Goal: Check status: Check status

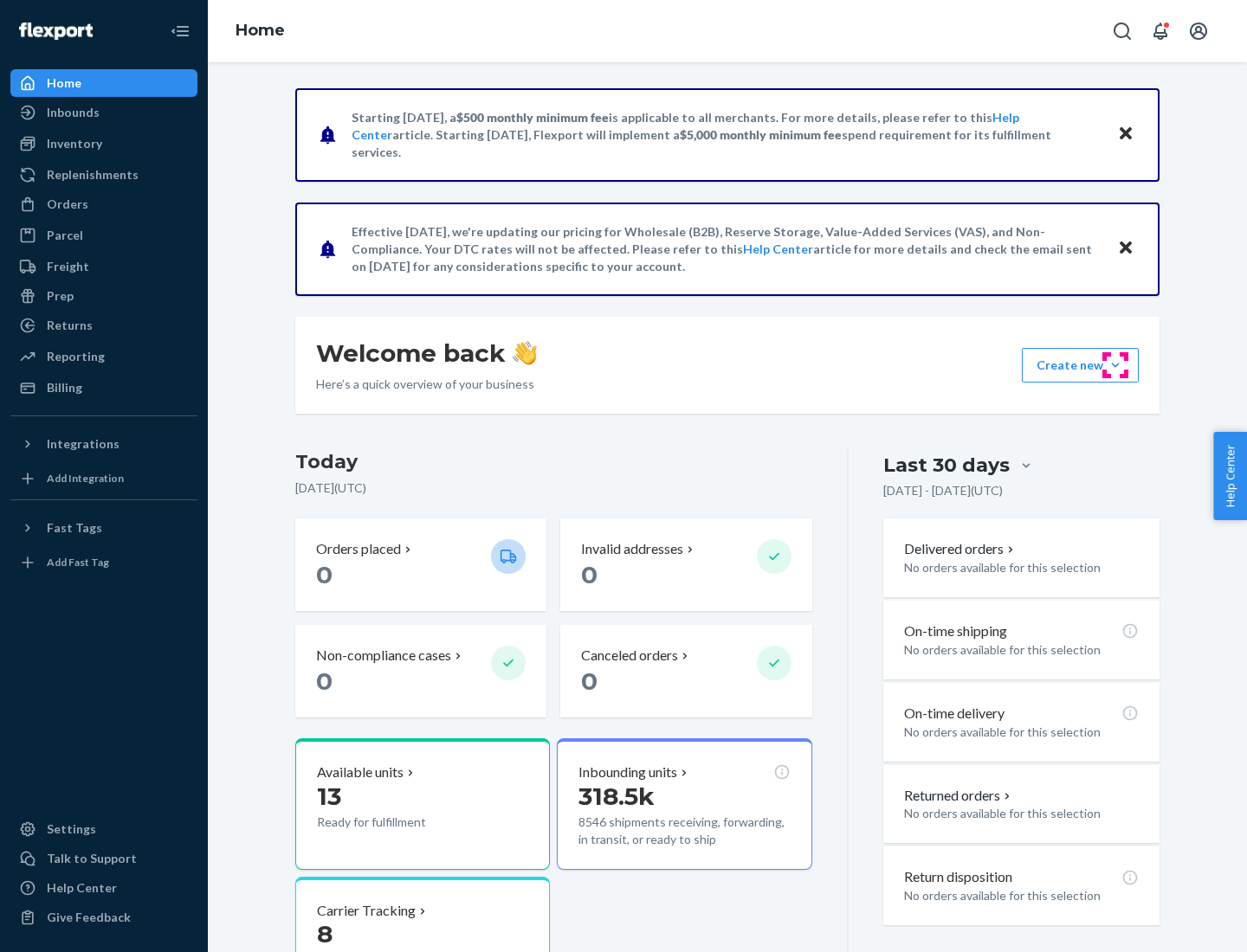
click at [1115, 366] on button "Create new Create new inbound Create new order Create new product" at bounding box center [1080, 366] width 117 height 35
click at [104, 235] on div "Parcel" at bounding box center [104, 235] width 184 height 25
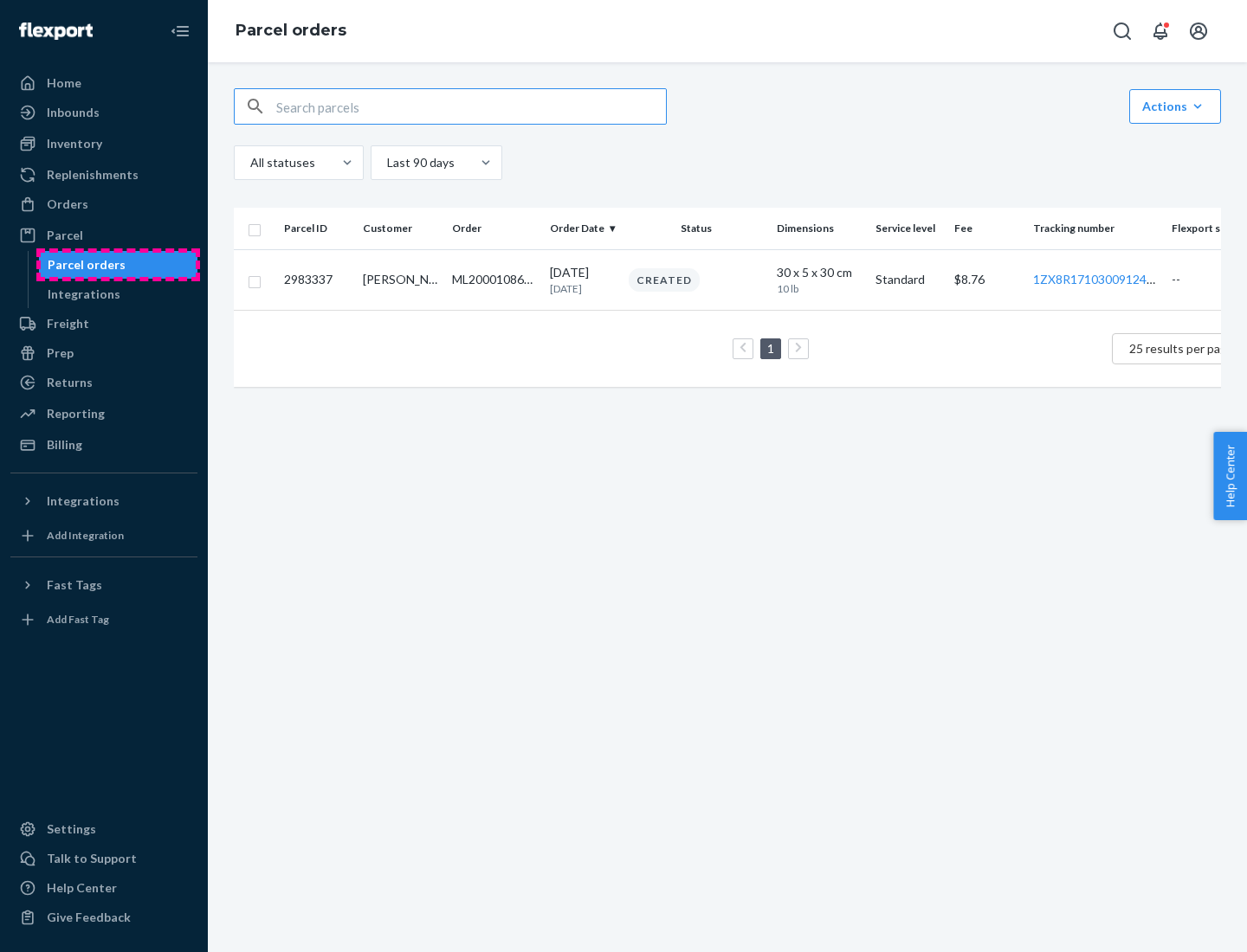
click at [117, 265] on div "Parcel orders" at bounding box center [86, 265] width 78 height 17
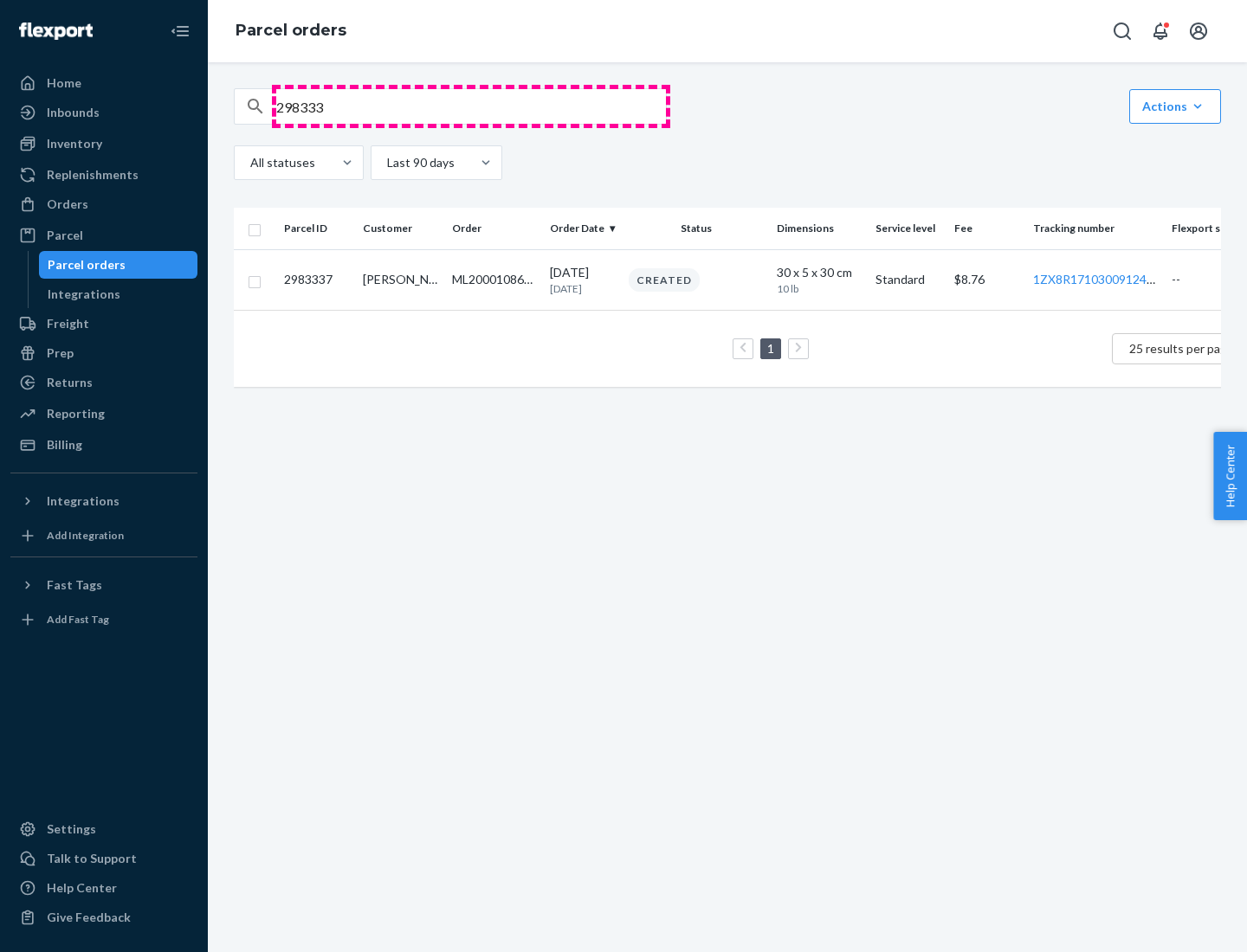
type input "2983337"
